Goal: Task Accomplishment & Management: Manage account settings

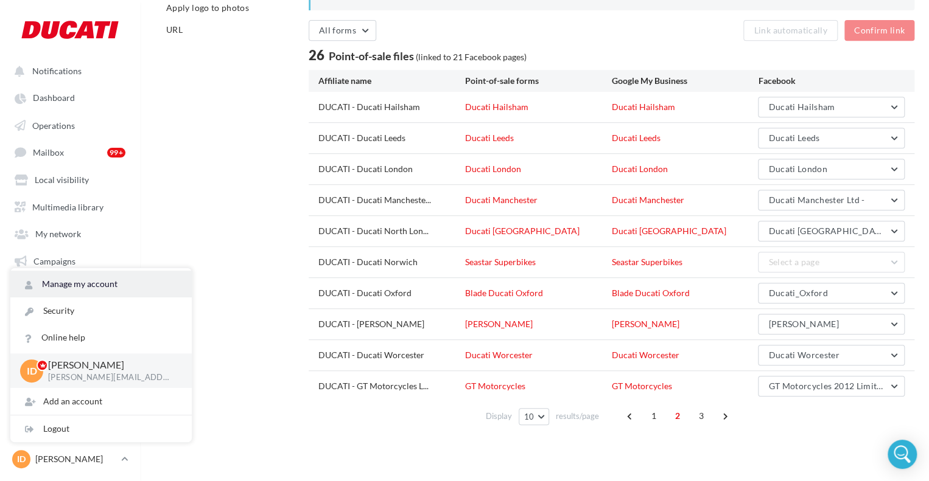
click at [75, 295] on link "Manage my account" at bounding box center [100, 284] width 181 height 27
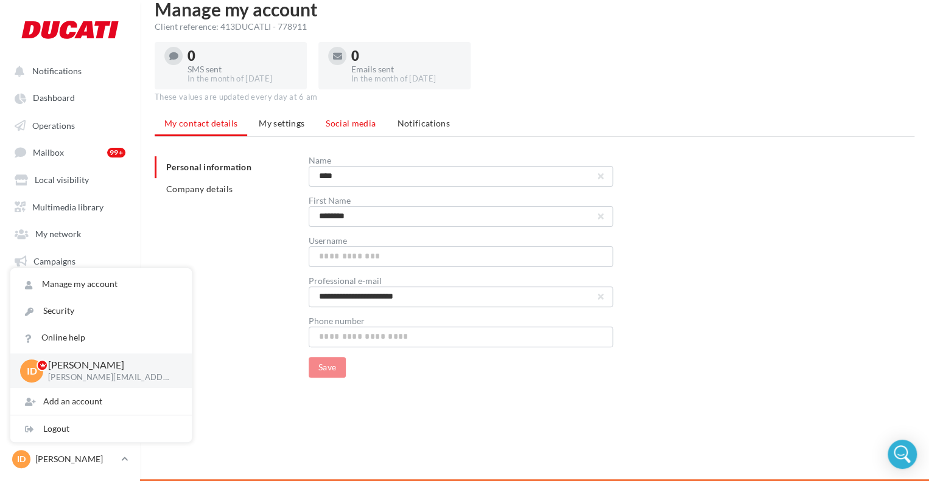
click at [331, 126] on span "Social media" at bounding box center [351, 123] width 50 height 10
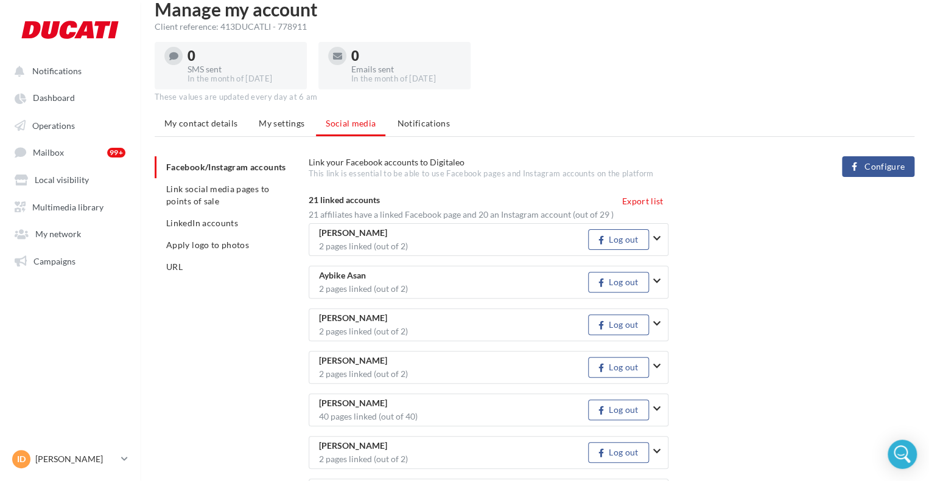
click at [868, 167] on span "Configure" at bounding box center [884, 167] width 40 height 10
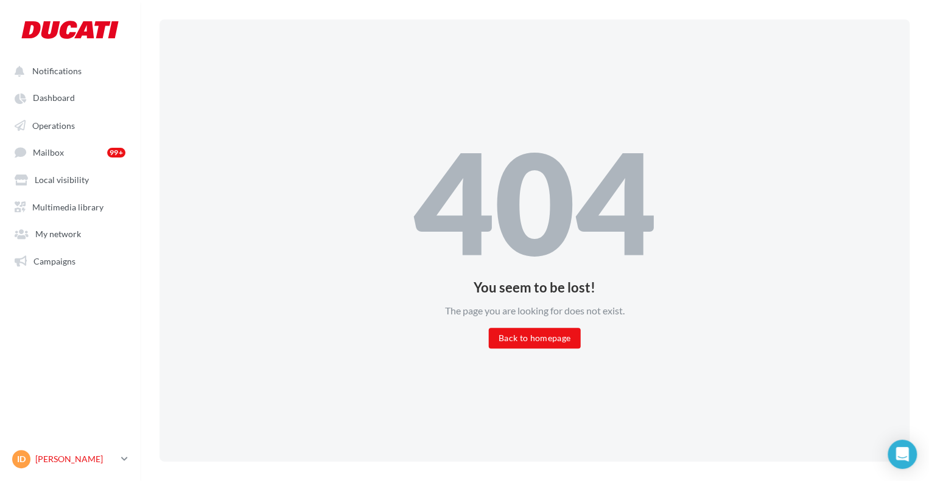
click at [61, 452] on div "ID Isabelle DYER isabelle.dyer@ducati.com" at bounding box center [64, 459] width 104 height 18
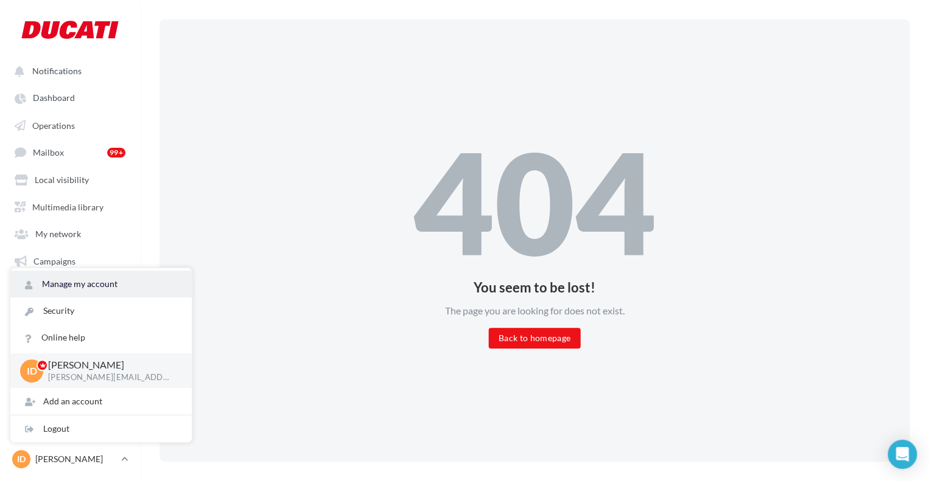
click at [70, 281] on link "Manage my account" at bounding box center [100, 284] width 181 height 27
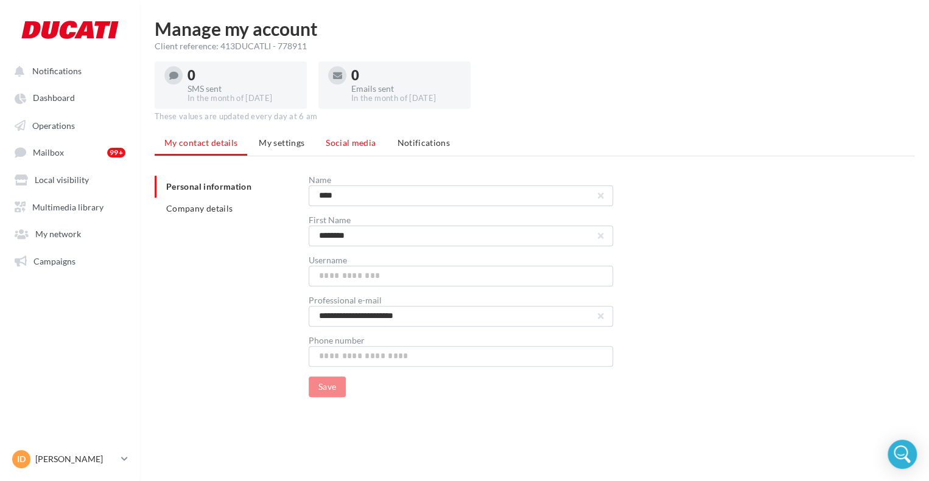
click at [351, 141] on span "Social media" at bounding box center [351, 143] width 50 height 10
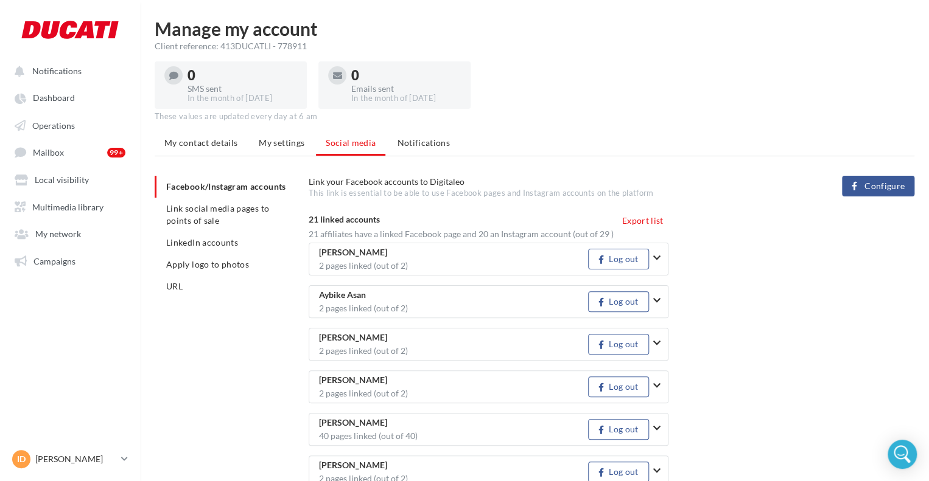
click at [882, 183] on span "Configure" at bounding box center [884, 186] width 40 height 10
click at [209, 226] on span "Link social media pages to points of sale" at bounding box center [217, 214] width 103 height 23
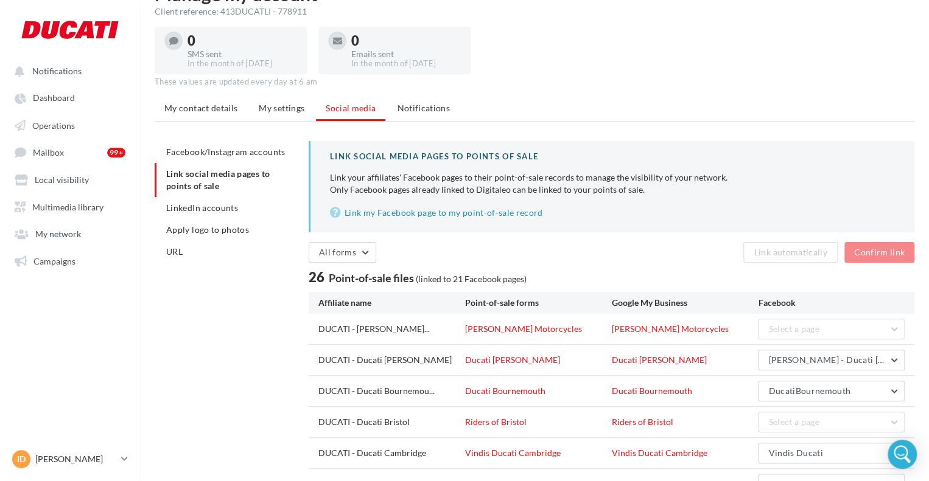
scroll to position [61, 0]
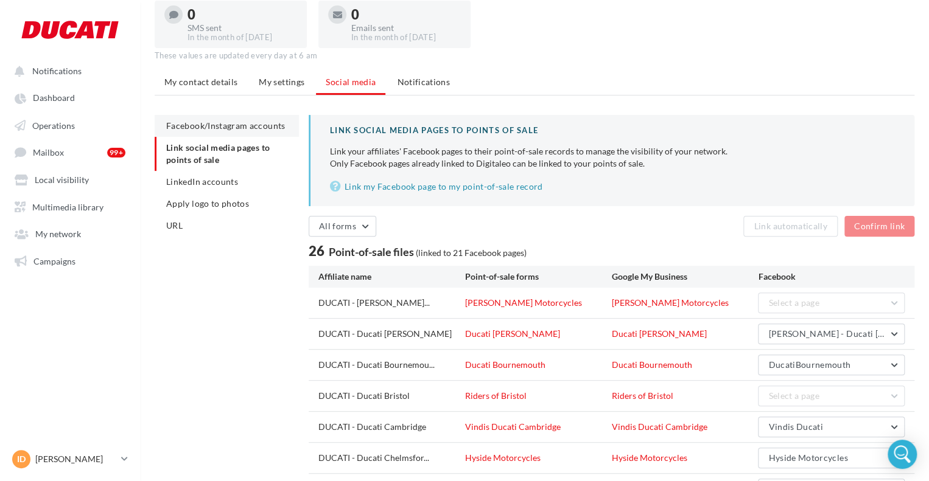
click at [222, 127] on span "Facebook/Instagram accounts" at bounding box center [225, 125] width 119 height 10
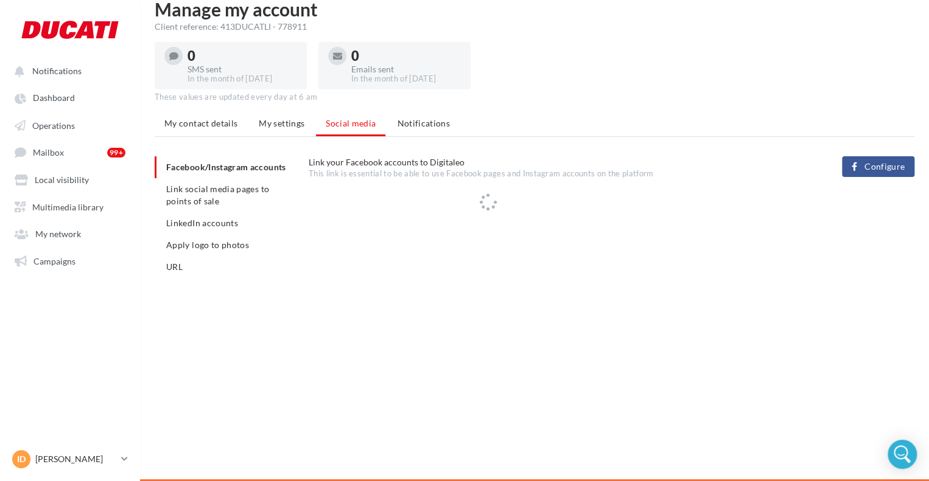
scroll to position [61, 0]
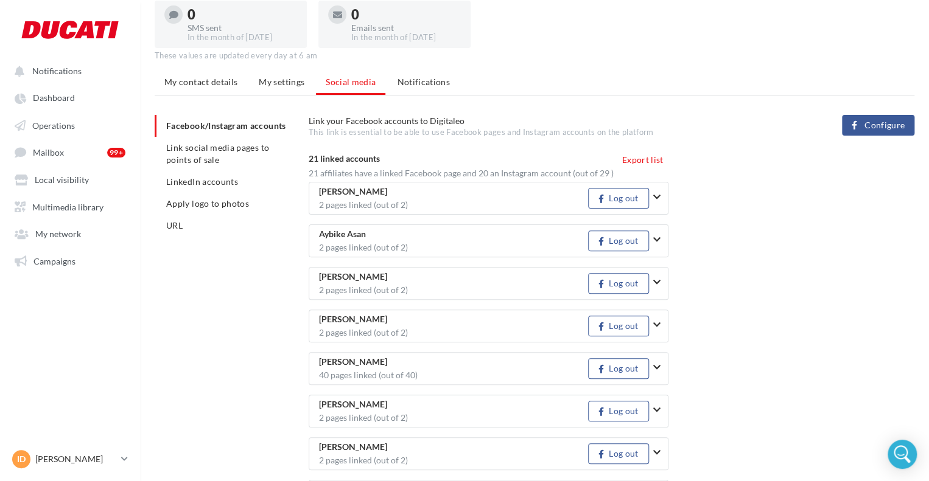
click at [859, 133] on button "Configure" at bounding box center [878, 125] width 72 height 21
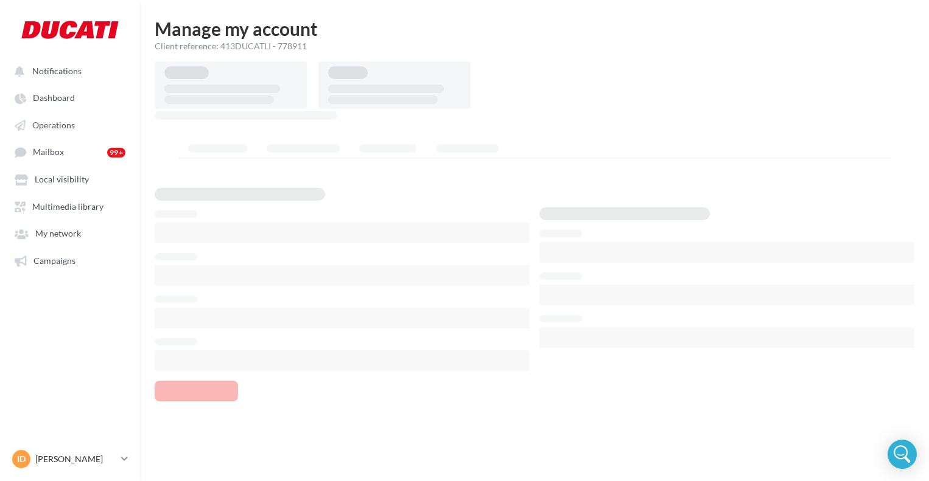
scroll to position [19, 0]
